Goal: Navigation & Orientation: Find specific page/section

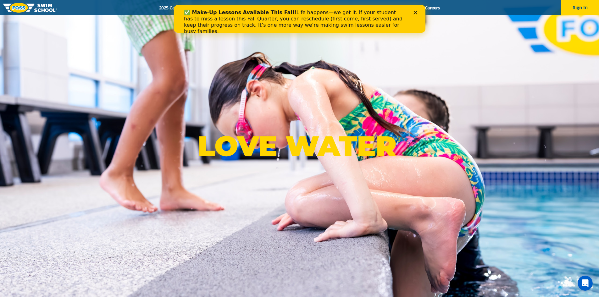
click at [415, 8] on div "✅ Make-Up Lessons Available This Fall! Life happens—we get it. If your student …" at bounding box center [300, 22] width 252 height 29
click at [419, 15] on div "✅ Make-Up Lessons Available This Fall! Life happens—we get it. If your student …" at bounding box center [300, 22] width 252 height 29
click at [416, 12] on polygon "Close" at bounding box center [415, 13] width 4 height 4
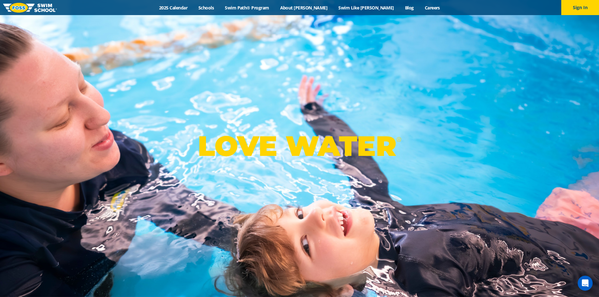
click at [476, 66] on div "LOVE WATER ®" at bounding box center [299, 148] width 599 height 297
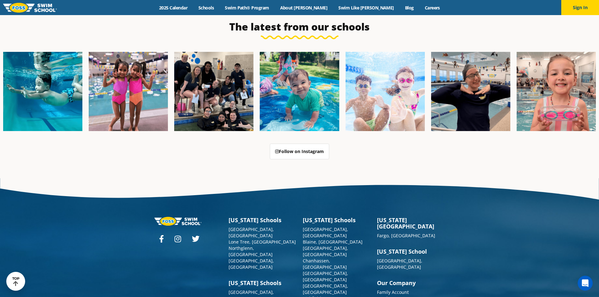
scroll to position [1620, 0]
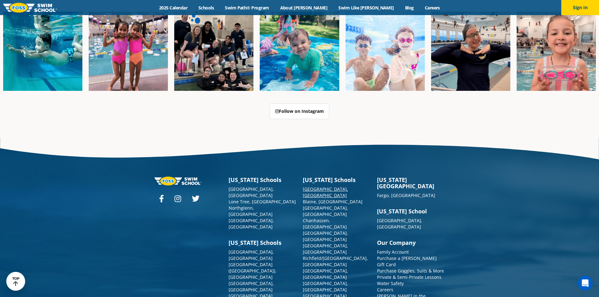
click at [325, 186] on link "[GEOGRAPHIC_DATA], [GEOGRAPHIC_DATA]" at bounding box center [325, 192] width 45 height 12
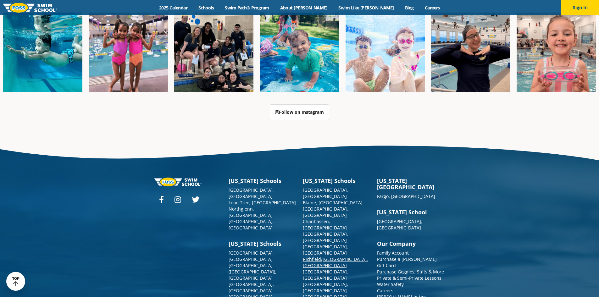
scroll to position [1620, 0]
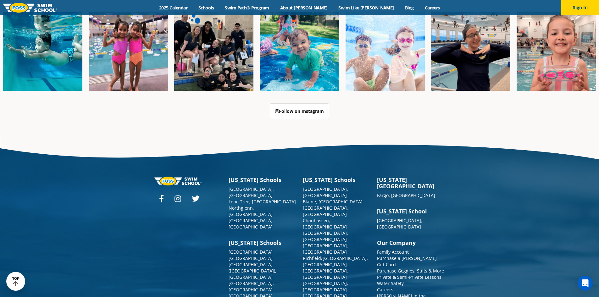
click at [312, 199] on link "Blaine, [GEOGRAPHIC_DATA]" at bounding box center [333, 202] width 60 height 6
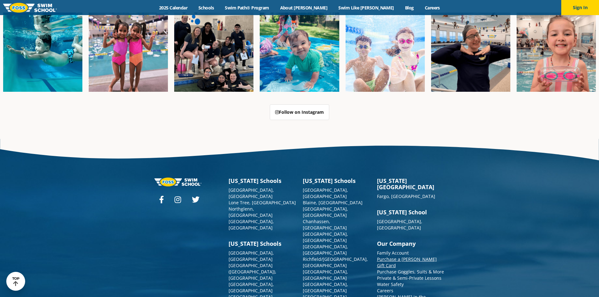
scroll to position [1620, 0]
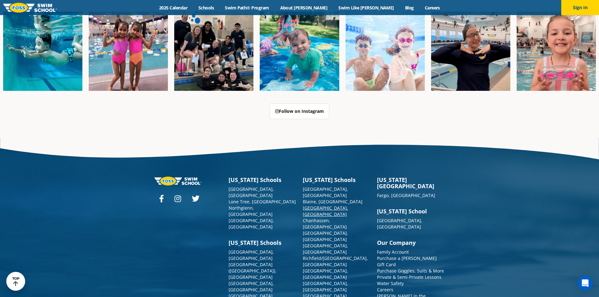
click at [312, 205] on link "[GEOGRAPHIC_DATA], [GEOGRAPHIC_DATA]" at bounding box center [325, 211] width 45 height 12
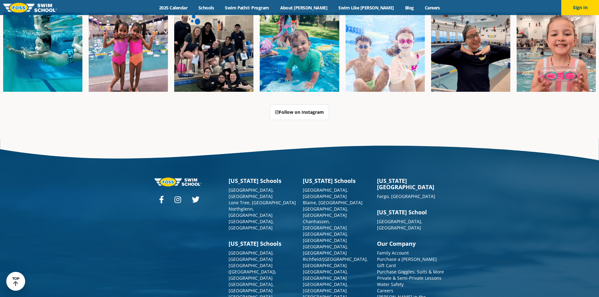
scroll to position [1620, 0]
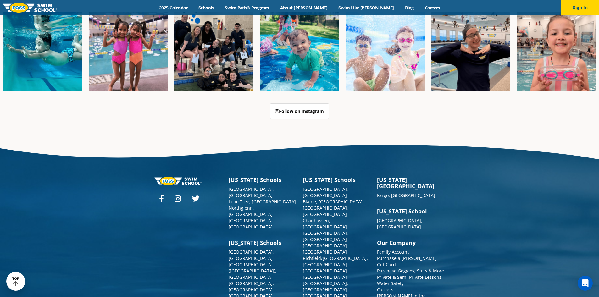
click at [326, 218] on link "Chanhassen, [GEOGRAPHIC_DATA]" at bounding box center [325, 224] width 44 height 12
click at [321, 230] on link "[GEOGRAPHIC_DATA], [GEOGRAPHIC_DATA]" at bounding box center [325, 236] width 45 height 12
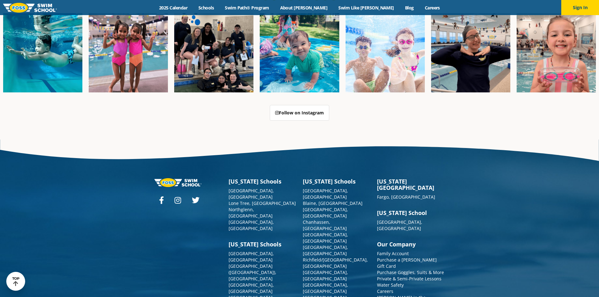
scroll to position [1620, 0]
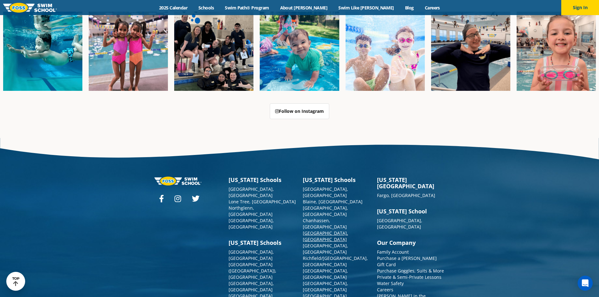
click at [320, 230] on link "[GEOGRAPHIC_DATA], [GEOGRAPHIC_DATA]" at bounding box center [325, 236] width 45 height 12
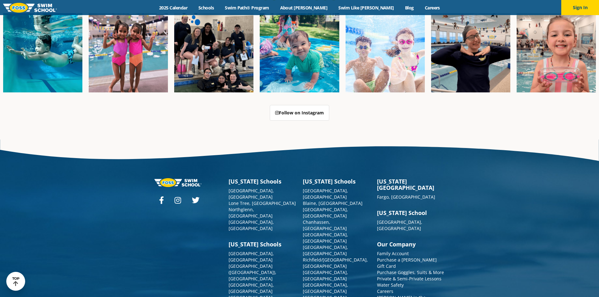
scroll to position [1620, 0]
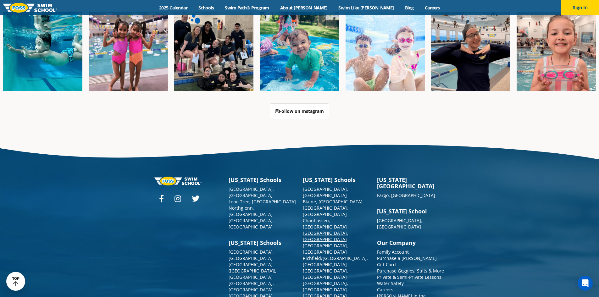
click at [318, 230] on link "[GEOGRAPHIC_DATA], [GEOGRAPHIC_DATA]" at bounding box center [325, 236] width 45 height 12
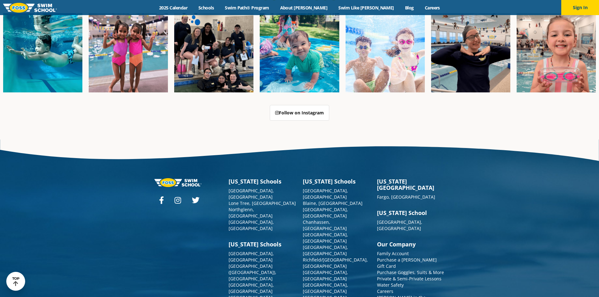
scroll to position [1620, 0]
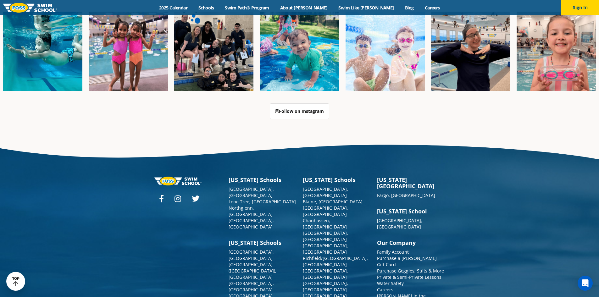
click at [318, 243] on link "[GEOGRAPHIC_DATA], [GEOGRAPHIC_DATA]" at bounding box center [325, 249] width 45 height 12
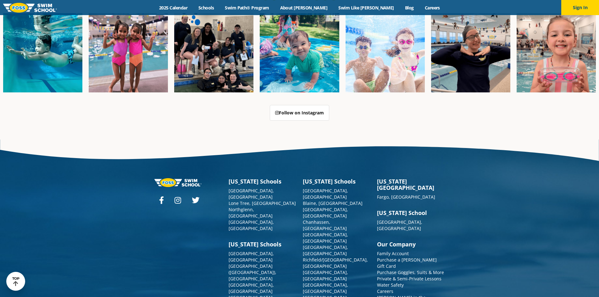
scroll to position [1620, 0]
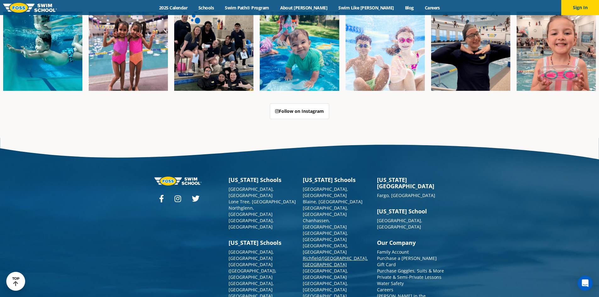
click at [319, 255] on link "Richfield/[GEOGRAPHIC_DATA], [GEOGRAPHIC_DATA]" at bounding box center [335, 261] width 65 height 12
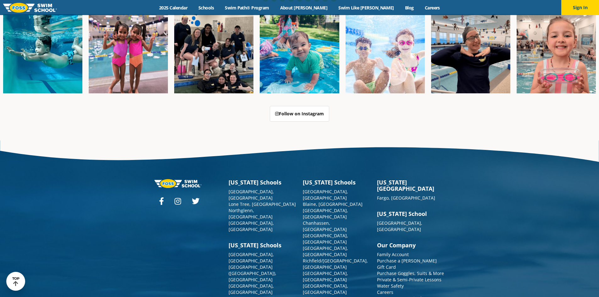
scroll to position [1620, 0]
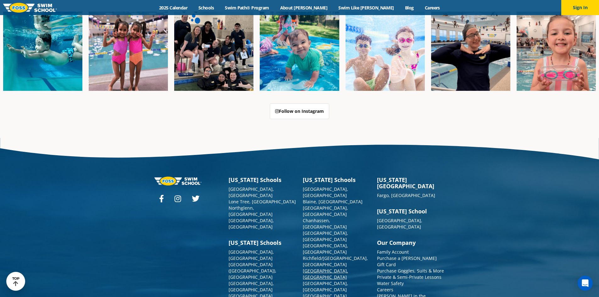
click at [324, 268] on link "[GEOGRAPHIC_DATA], [GEOGRAPHIC_DATA]" at bounding box center [325, 274] width 45 height 12
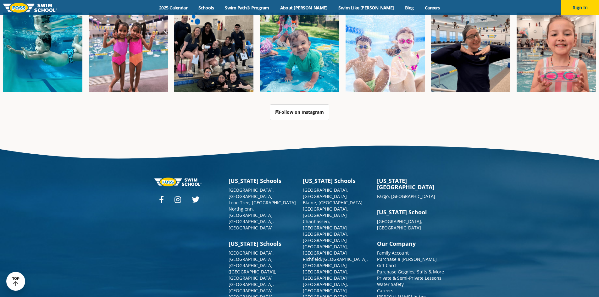
scroll to position [1620, 0]
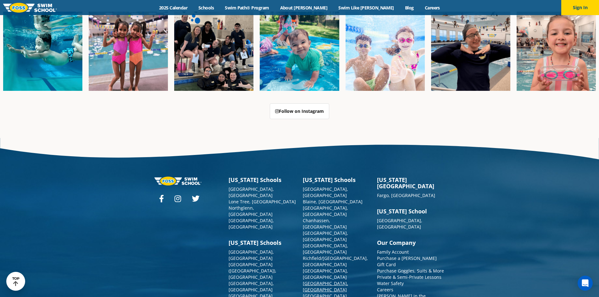
click at [325, 281] on link "[GEOGRAPHIC_DATA], [GEOGRAPHIC_DATA]" at bounding box center [325, 287] width 45 height 12
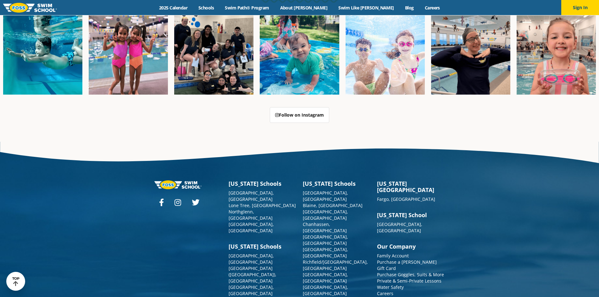
scroll to position [1620, 0]
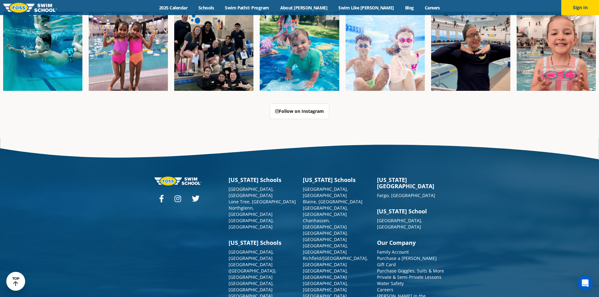
click at [322, 293] on link "[GEOGRAPHIC_DATA][PERSON_NAME], [GEOGRAPHIC_DATA]" at bounding box center [325, 302] width 44 height 19
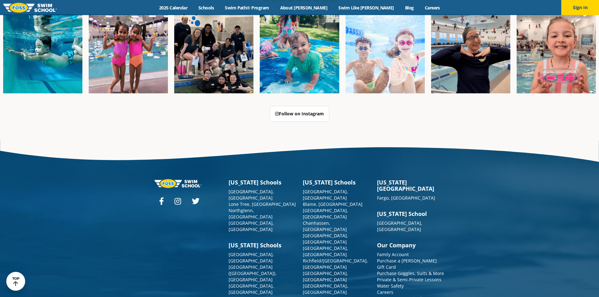
scroll to position [1620, 0]
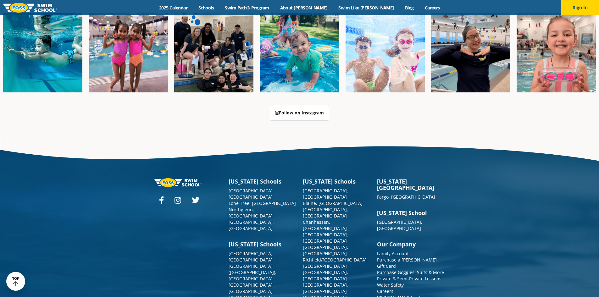
scroll to position [1620, 0]
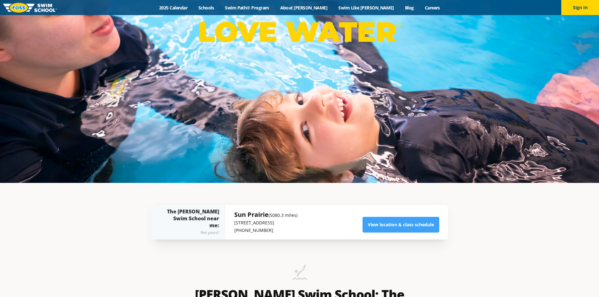
scroll to position [126, 0]
